Goal: Information Seeking & Learning: Learn about a topic

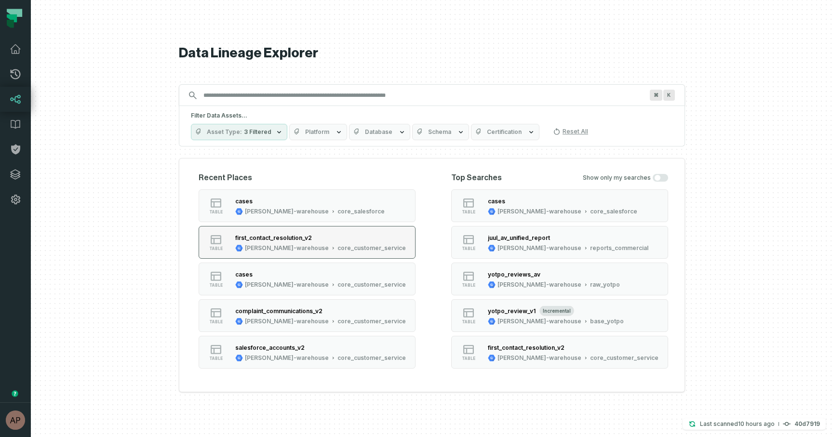
click at [306, 237] on div "first_contact_resolution_v2" at bounding box center [273, 237] width 77 height 7
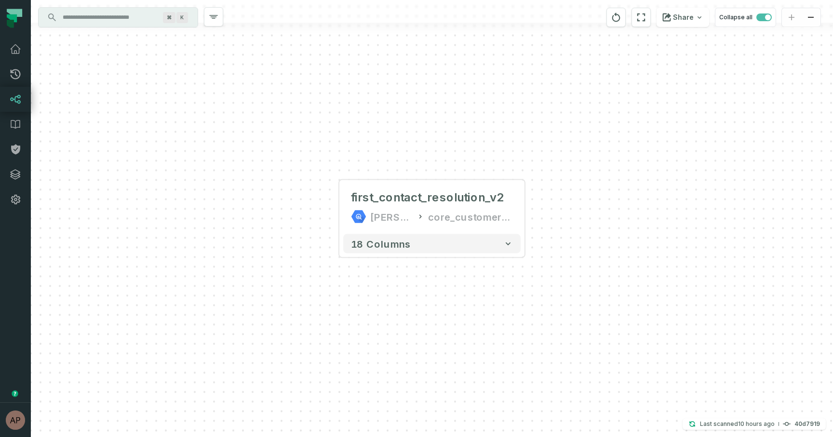
click at [124, 16] on input "Discovery Provider cmdk menu" at bounding box center [109, 17] width 105 height 15
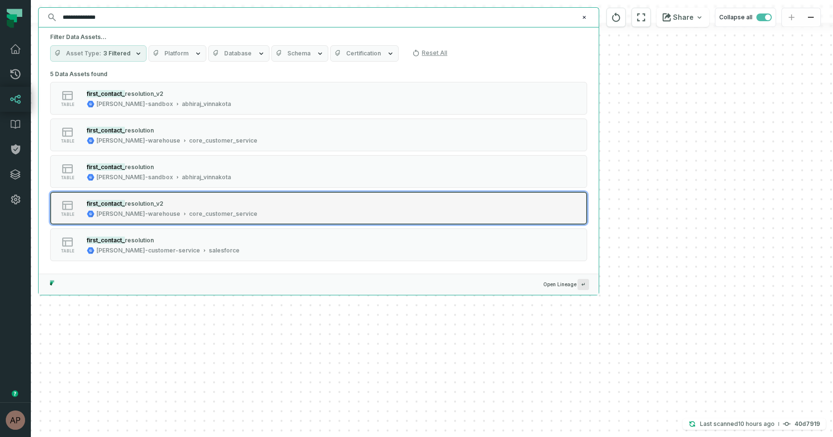
type input "**********"
click at [162, 204] on div "first_contact_ resolution_v2" at bounding box center [172, 204] width 171 height 10
click at [294, 209] on button "table first_contact_ resolution_v2 juul-warehouse core_customer_service" at bounding box center [318, 208] width 537 height 33
click at [69, 207] on icon "Suggestions" at bounding box center [68, 205] width 12 height 12
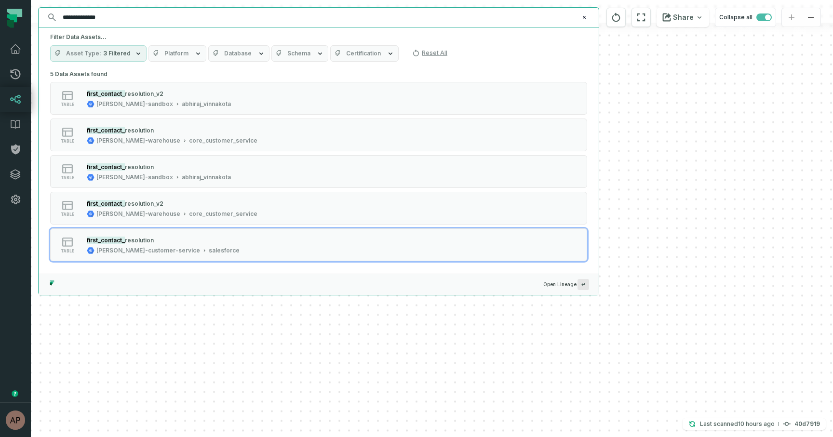
click at [462, 355] on div "+ first_contact_resolution_v2 juul-warehouse core_customer_service + 18 columns" at bounding box center [432, 218] width 802 height 437
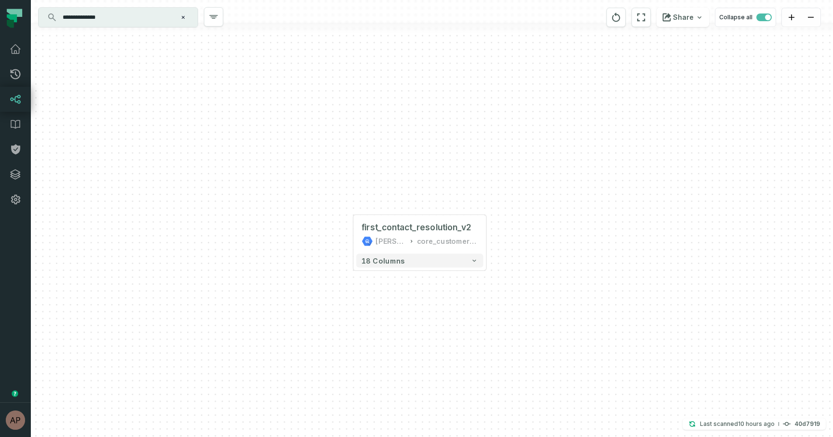
click at [119, 23] on input "**********" at bounding box center [117, 17] width 120 height 15
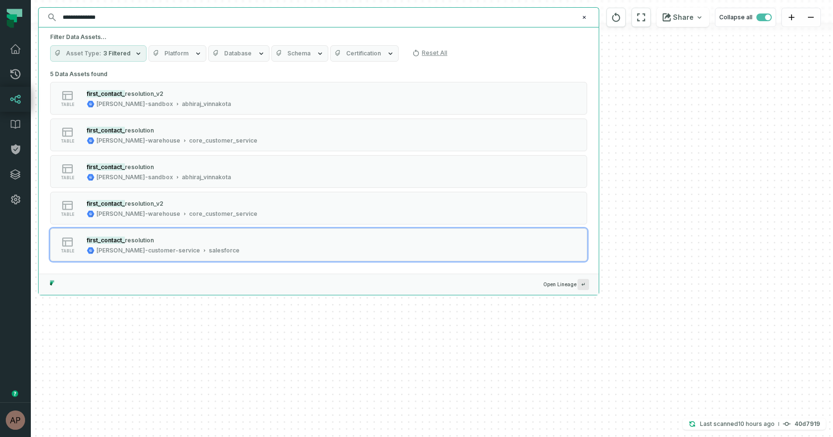
drag, startPoint x: 141, startPoint y: 174, endPoint x: 149, endPoint y: 274, distance: 99.6
click at [149, 274] on div "5 Data Assets found table first_contact_ resolution_v2 juul-sandbox abhiraj_vin…" at bounding box center [319, 180] width 560 height 227
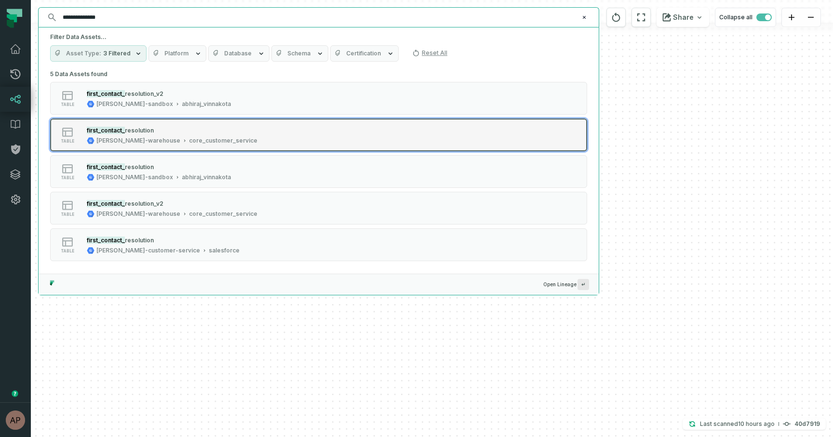
click at [141, 137] on div "juul-warehouse core_customer_service" at bounding box center [172, 141] width 171 height 8
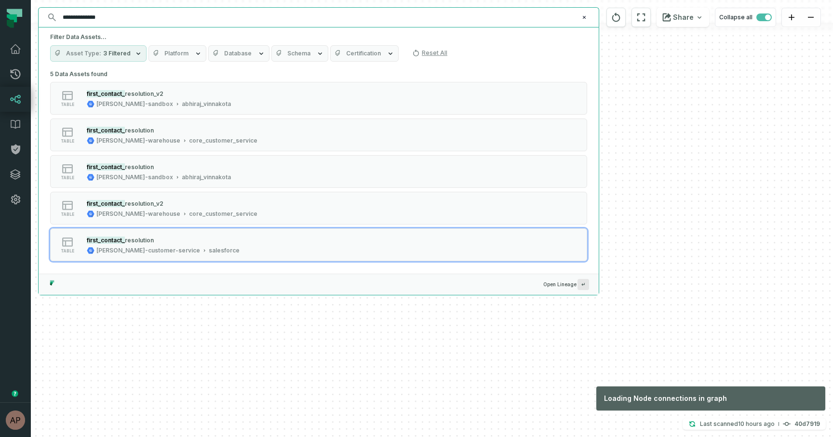
click at [478, 352] on div "+ first_contact_resolution_v2 juul-warehouse core_customer_service + 18 columns" at bounding box center [432, 218] width 802 height 437
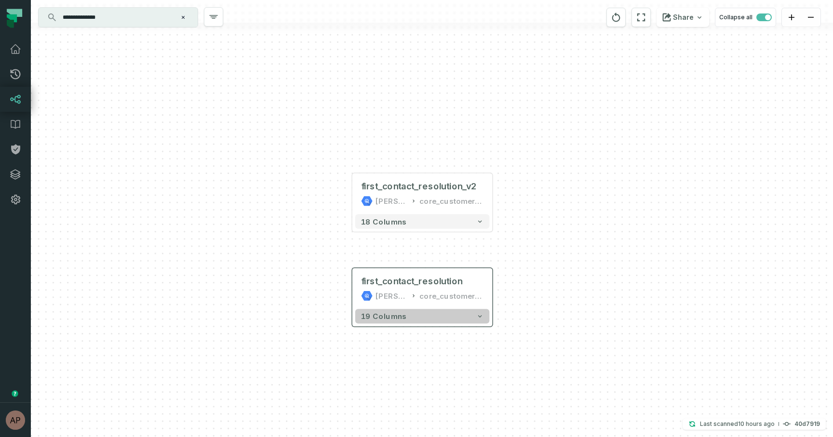
drag, startPoint x: 472, startPoint y: 323, endPoint x: 472, endPoint y: 311, distance: 12.1
click at [477, 316] on icon "button" at bounding box center [479, 316] width 7 height 7
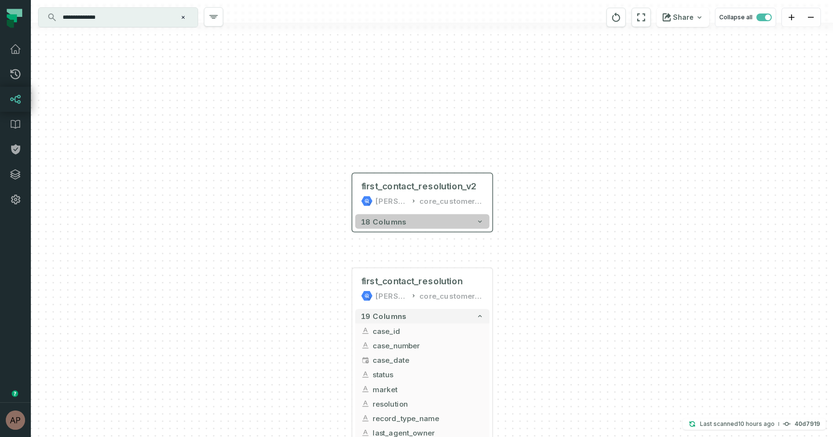
click at [484, 224] on button "18 columns" at bounding box center [422, 221] width 134 height 14
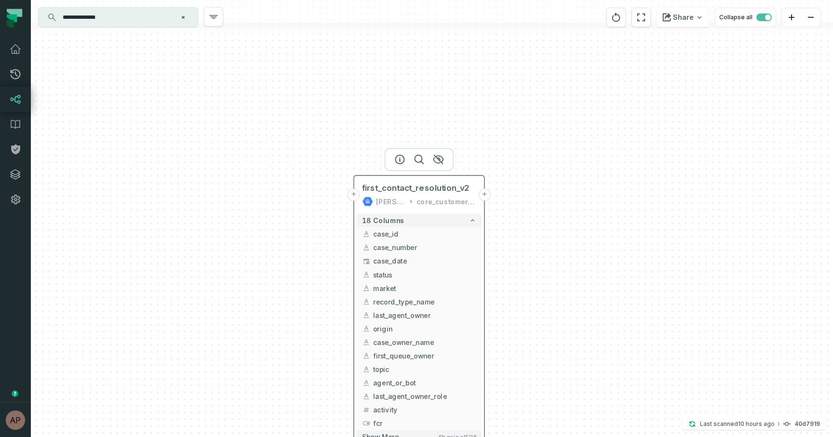
click at [356, 199] on button "+" at bounding box center [353, 195] width 12 height 12
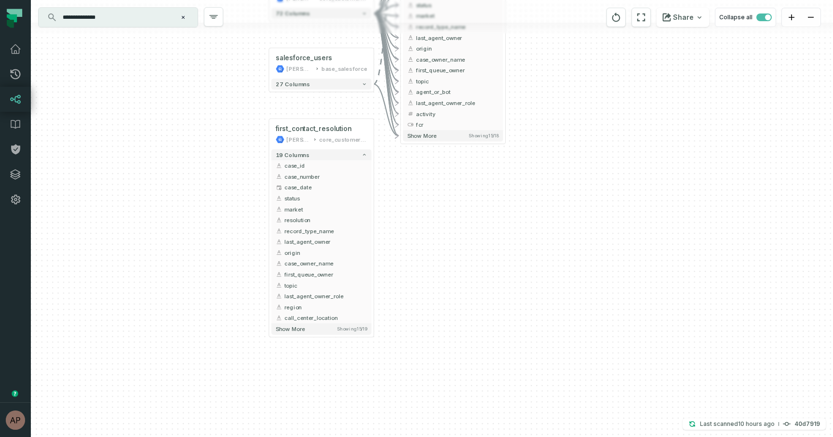
drag, startPoint x: 580, startPoint y: 322, endPoint x: 569, endPoint y: 98, distance: 224.4
click at [569, 97] on div "+ case_interactions juul-warehouse core_customer_service + 72 columns + salesfo…" at bounding box center [432, 218] width 802 height 437
click at [270, 136] on button "+" at bounding box center [269, 134] width 10 height 10
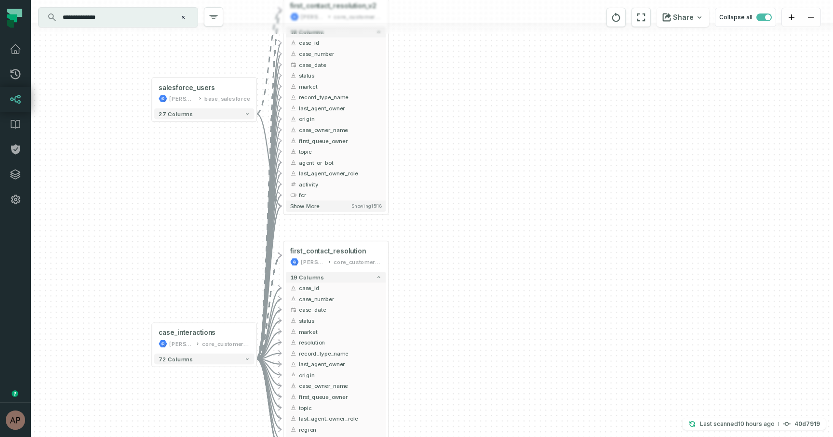
drag, startPoint x: 210, startPoint y: 141, endPoint x: 226, endPoint y: 270, distance: 130.2
click at [226, 270] on div "+ case_interactions juul-warehouse core_customer_service + 72 columns + salesfo…" at bounding box center [432, 218] width 802 height 437
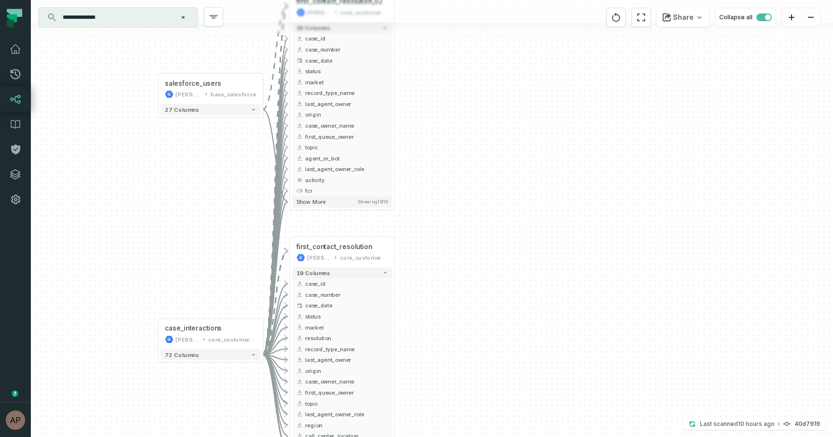
drag, startPoint x: 214, startPoint y: 214, endPoint x: 219, endPoint y: 204, distance: 11.2
click at [219, 204] on div "+ case_interactions juul-warehouse core_customer_service + 72 columns + salesfo…" at bounding box center [432, 218] width 802 height 437
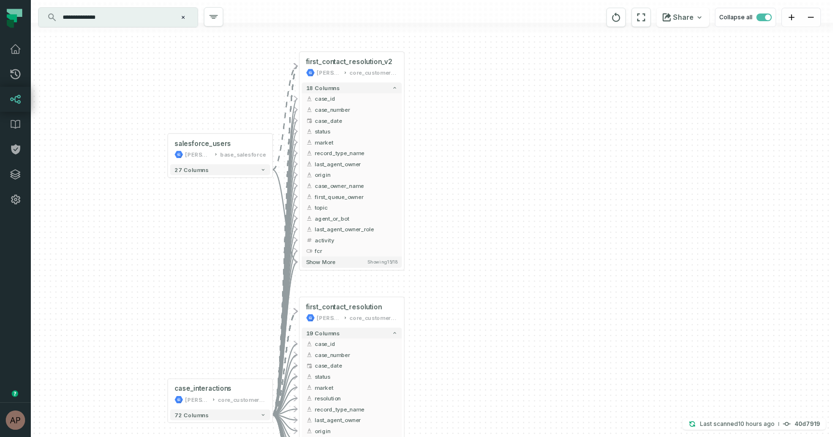
drag, startPoint x: 213, startPoint y: 248, endPoint x: 224, endPoint y: 307, distance: 59.7
click at [224, 307] on div "+ case_interactions juul-warehouse core_customer_service + 72 columns + salesfo…" at bounding box center [432, 218] width 802 height 437
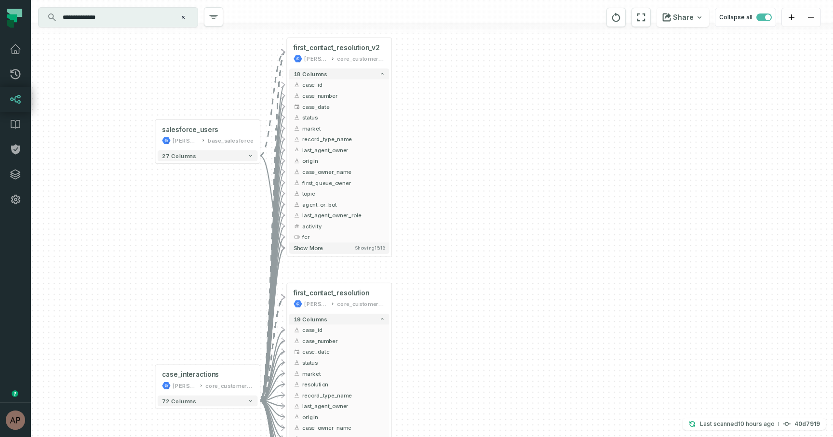
drag, startPoint x: 235, startPoint y: 295, endPoint x: 221, endPoint y: 282, distance: 19.1
click at [221, 282] on div "+ case_interactions juul-warehouse core_customer_service + 72 columns + salesfo…" at bounding box center [432, 218] width 802 height 437
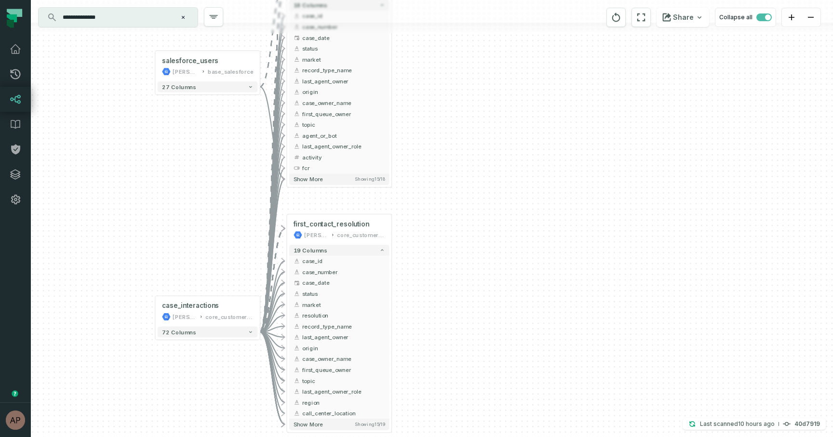
drag, startPoint x: 195, startPoint y: 231, endPoint x: 195, endPoint y: 162, distance: 68.4
click at [195, 162] on div "+ case_interactions juul-warehouse core_customer_service + 72 columns + salesfo…" at bounding box center [432, 218] width 802 height 437
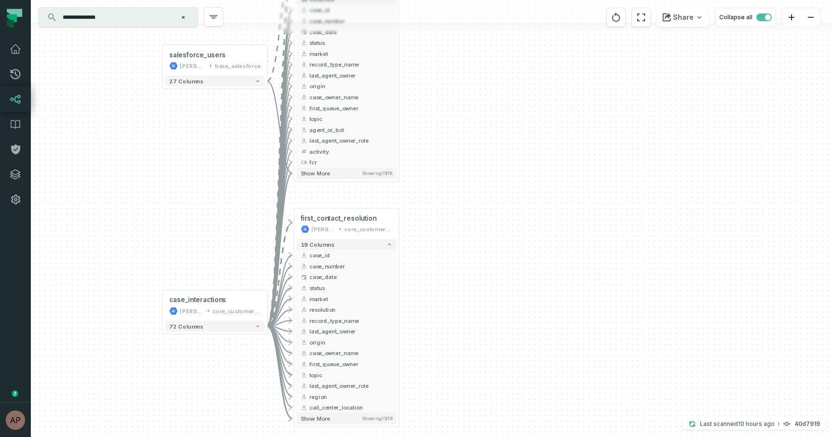
drag, startPoint x: 176, startPoint y: 166, endPoint x: 184, endPoint y: 160, distance: 9.3
click at [184, 160] on div "+ case_interactions juul-warehouse core_customer_service + 72 columns + salesfo…" at bounding box center [432, 218] width 802 height 437
click at [183, 17] on icon "Clear search query" at bounding box center [183, 17] width 3 height 3
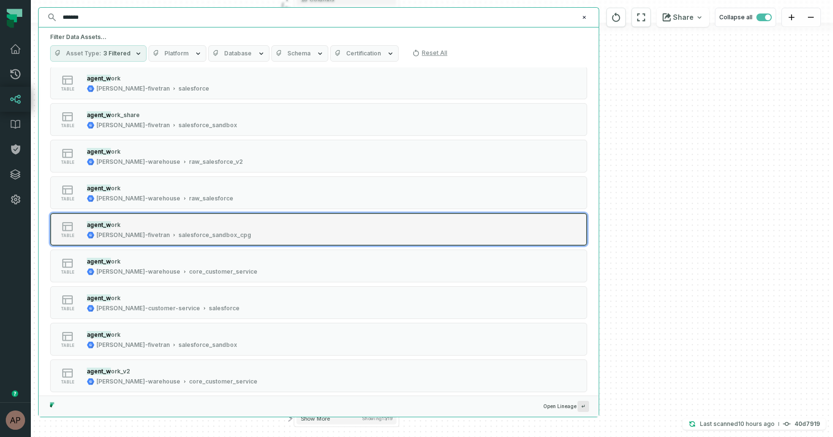
scroll to position [134, 0]
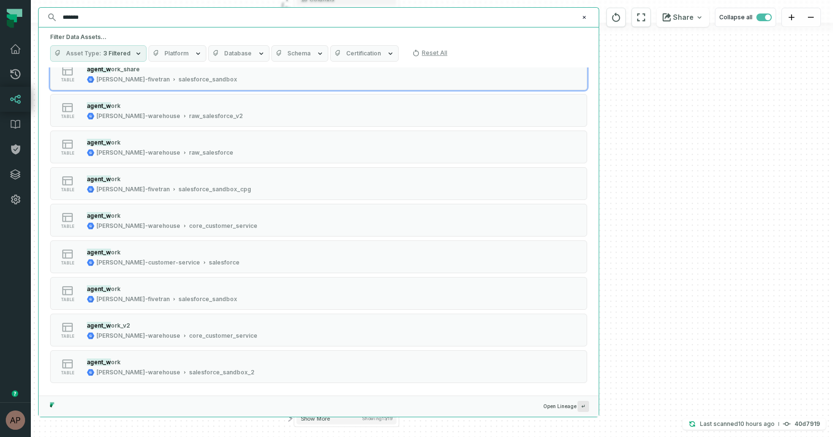
type input "*******"
click at [305, 56] on span "Schema" at bounding box center [298, 54] width 23 height 8
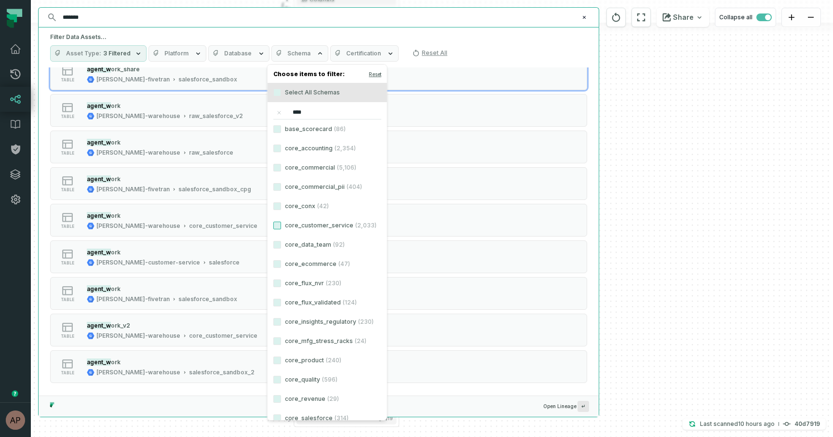
type input "****"
click at [279, 225] on button "core_customer_service (2,033)" at bounding box center [277, 226] width 8 height 8
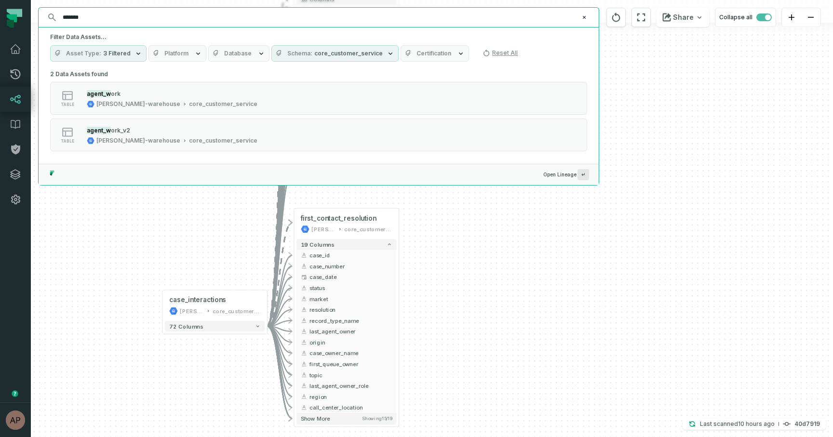
click at [204, 39] on h5 "Filter Data Assets..." at bounding box center [318, 37] width 537 height 8
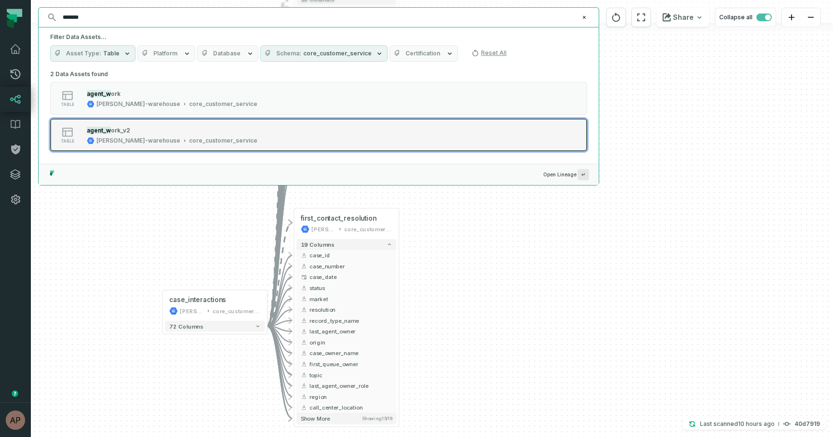
click at [148, 134] on div "agent_w ork_v2" at bounding box center [172, 130] width 171 height 10
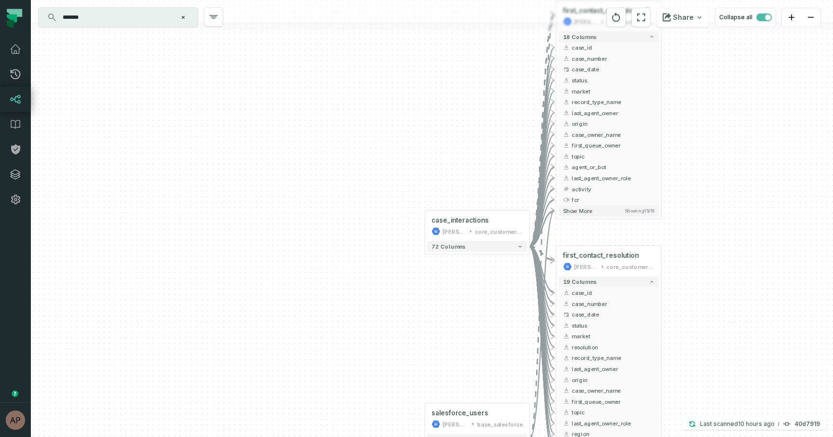
click at [146, 104] on div "+ case_interactions juul-warehouse core_customer_service + 72 columns + salesfo…" at bounding box center [432, 218] width 802 height 437
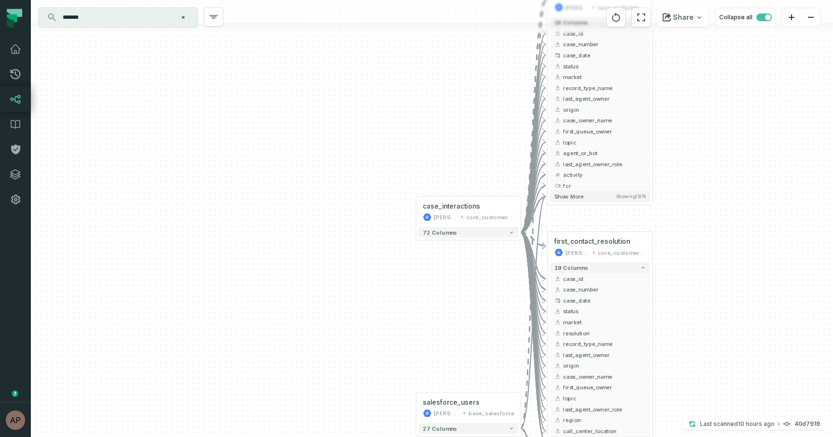
click at [120, 25] on input "*******" at bounding box center [117, 17] width 120 height 15
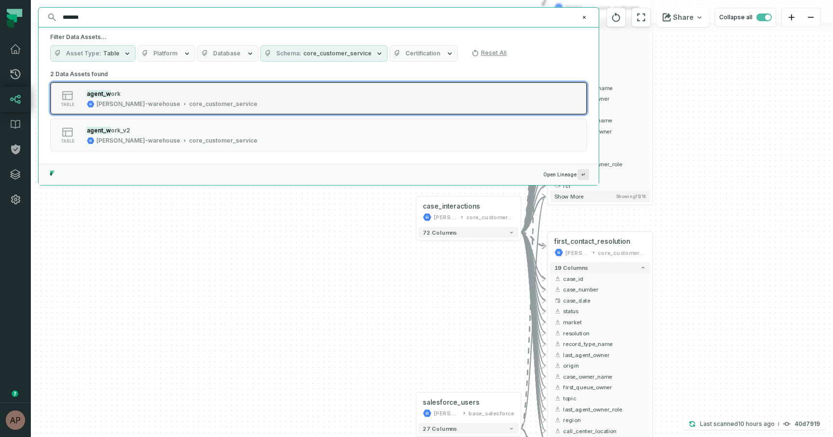
click at [123, 106] on div "[PERSON_NAME]-warehouse" at bounding box center [138, 104] width 84 height 8
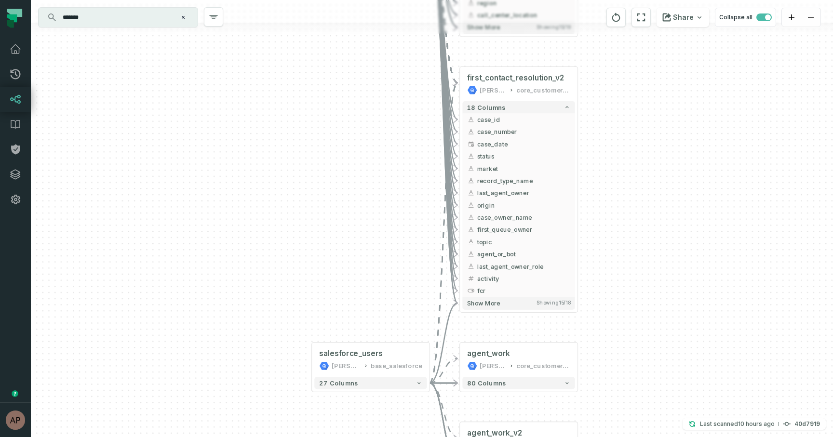
click at [792, 254] on div "+ case_interactions juul-warehouse core_customer_service + 72 columns + salesfo…" at bounding box center [432, 218] width 802 height 437
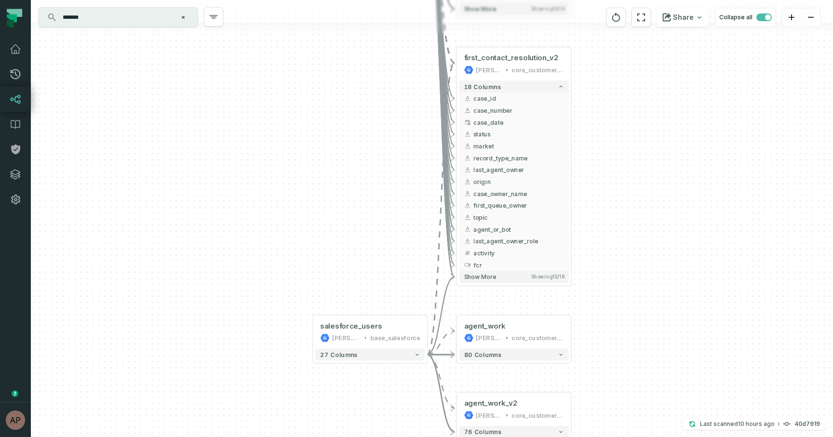
click at [615, 183] on div "+ case_interactions juul-warehouse core_customer_service + 72 columns + salesfo…" at bounding box center [432, 218] width 802 height 437
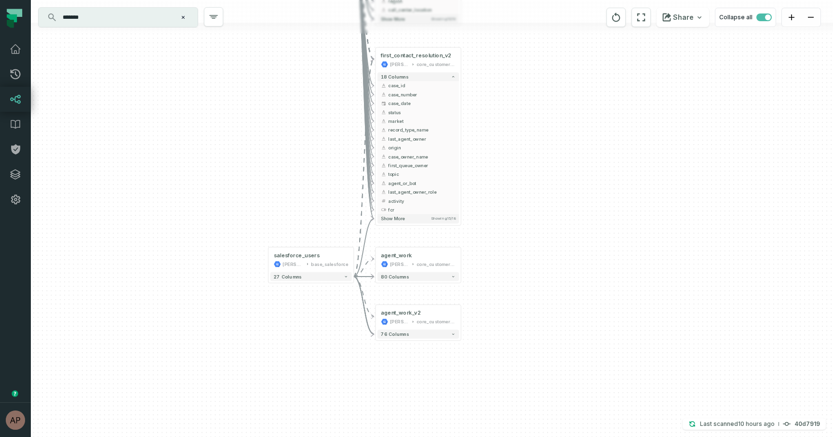
drag, startPoint x: 656, startPoint y: 279, endPoint x: 507, endPoint y: 259, distance: 149.7
click at [507, 259] on div "+ case_interactions juul-warehouse core_customer_service + 72 columns + salesfo…" at bounding box center [432, 218] width 802 height 437
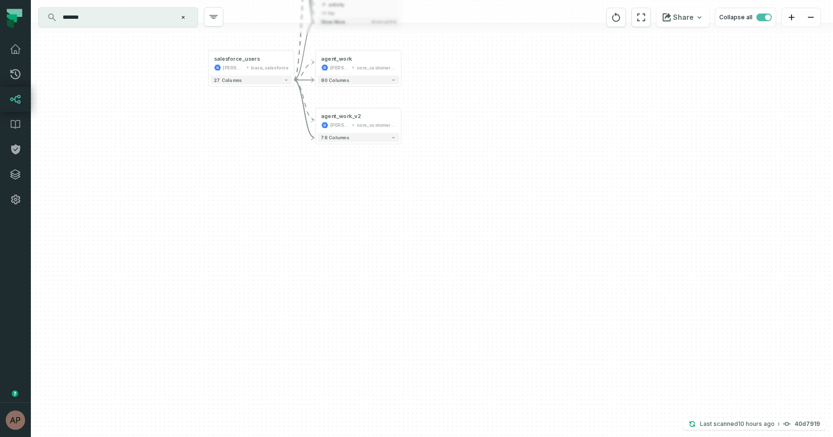
drag, startPoint x: 567, startPoint y: 321, endPoint x: 534, endPoint y: 110, distance: 214.1
click at [534, 110] on div "+ case_interactions juul-warehouse core_customer_service + 72 columns + salesfo…" at bounding box center [432, 218] width 802 height 437
click at [353, 83] on button "80 columns" at bounding box center [358, 80] width 81 height 9
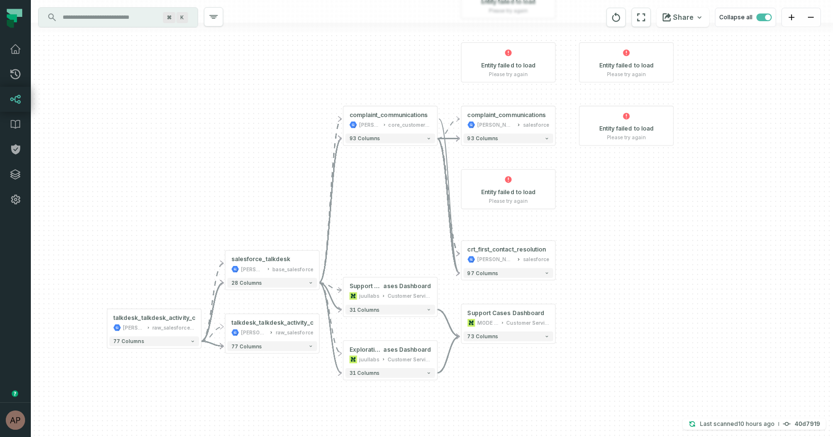
drag, startPoint x: 268, startPoint y: 167, endPoint x: 230, endPoint y: 123, distance: 57.7
click at [230, 123] on div "+ salesforce_talkdesk juul-warehouse base_salesforce - 28 columns - talkdesk_ta…" at bounding box center [432, 218] width 802 height 437
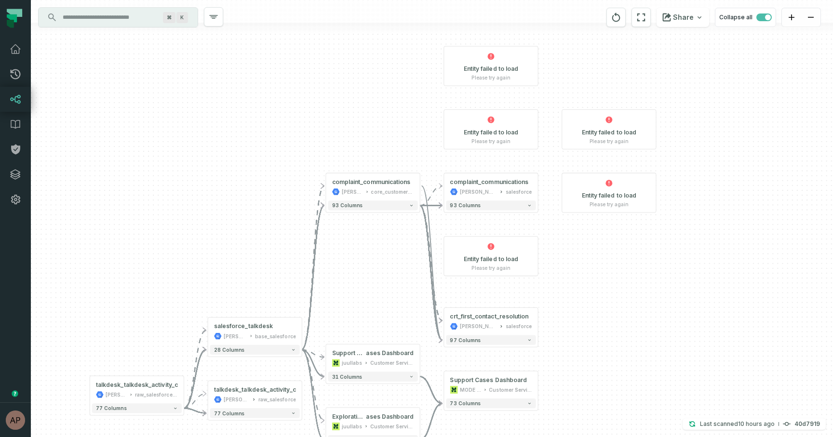
drag, startPoint x: 263, startPoint y: 88, endPoint x: 244, endPoint y: 159, distance: 73.3
click at [244, 159] on div "+ salesforce_talkdesk juul-warehouse base_salesforce - 28 columns - talkdesk_ta…" at bounding box center [432, 218] width 802 height 437
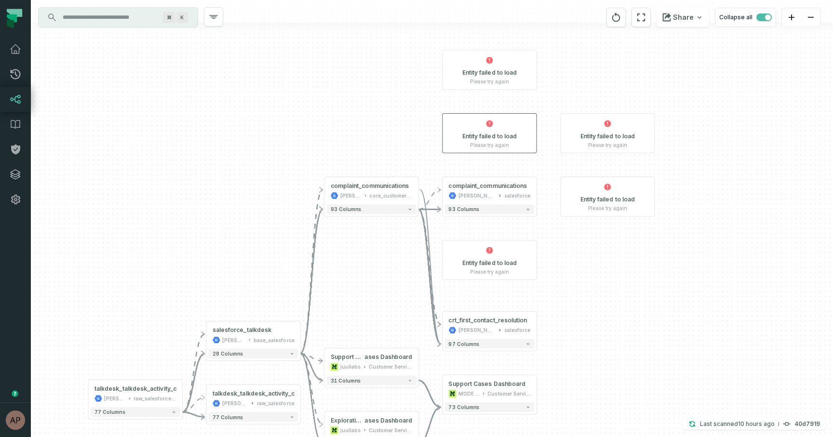
click at [486, 138] on h1 "Entity failed to load" at bounding box center [489, 137] width 54 height 8
click at [590, 143] on p "Please try again" at bounding box center [607, 145] width 39 height 6
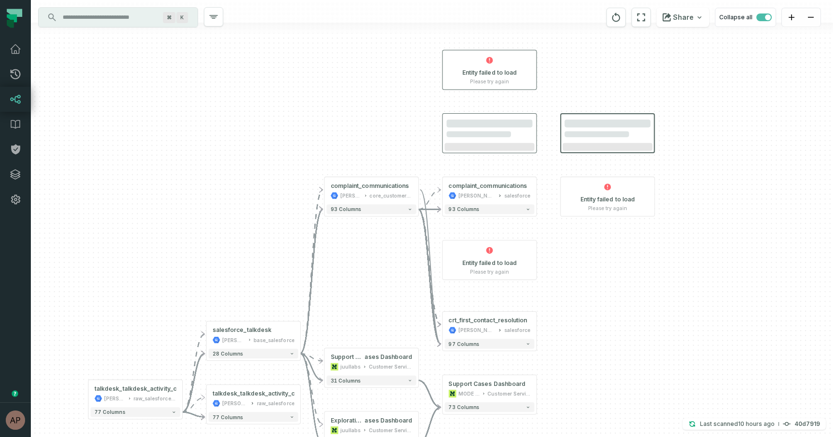
click at [501, 87] on div "Entity failed to load Please try again" at bounding box center [488, 70] width 93 height 39
click at [618, 204] on div "Entity failed to load Please try again" at bounding box center [606, 196] width 93 height 39
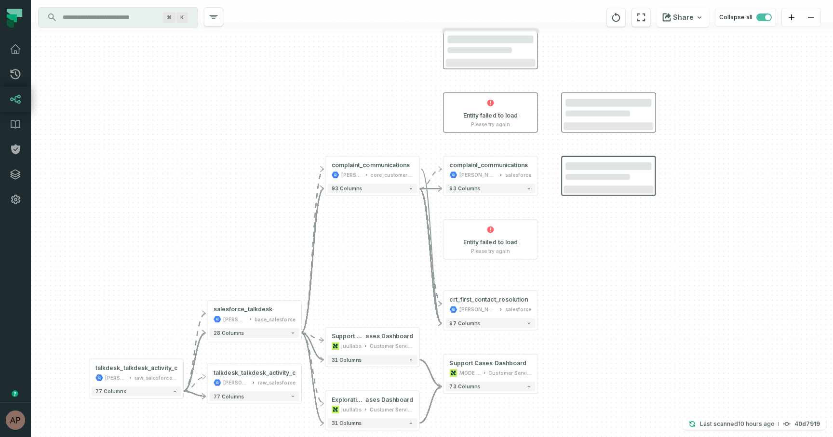
drag, startPoint x: 621, startPoint y: 260, endPoint x: 622, endPoint y: 238, distance: 22.2
click at [622, 238] on div "+ salesforce_talkdesk juul-warehouse base_salesforce - 28 columns - talkdesk_ta…" at bounding box center [432, 218] width 802 height 437
